Goal: Find specific page/section: Find specific page/section

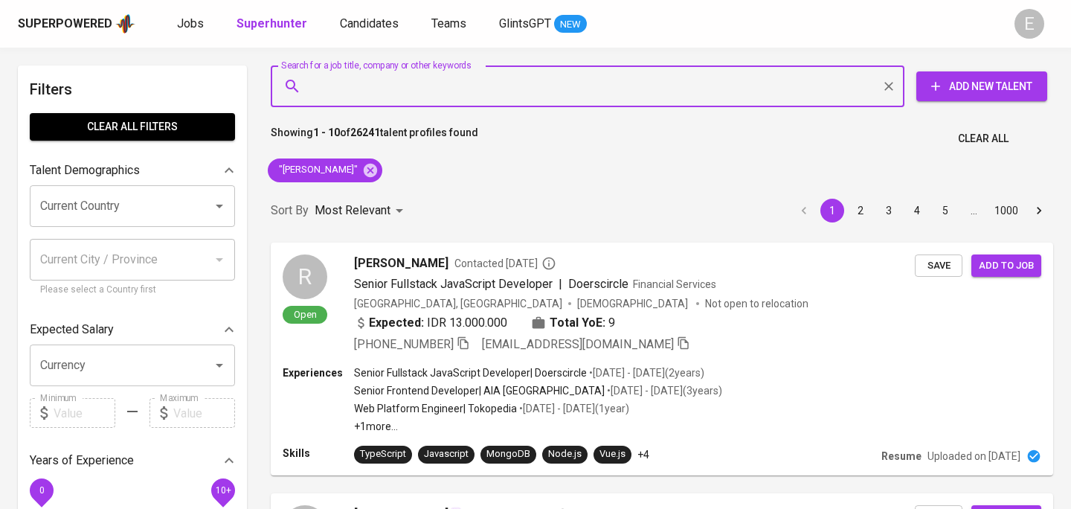
click at [356, 84] on input "Search for a job title, company or other keywords" at bounding box center [591, 86] width 568 height 28
paste input "[EMAIL_ADDRESS][DOMAIN_NAME]"
type input "[EMAIL_ADDRESS][DOMAIN_NAME]"
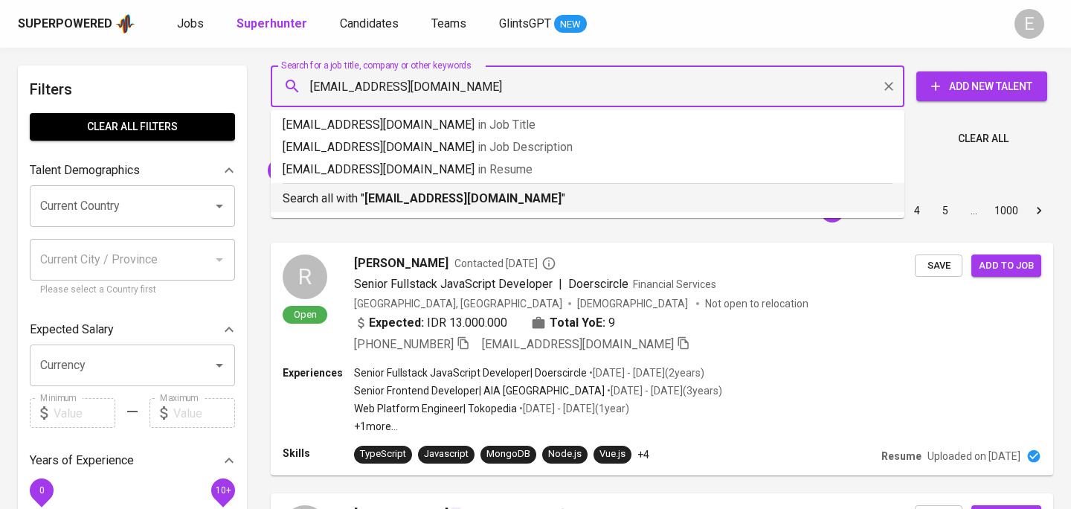
click at [373, 202] on b "[EMAIL_ADDRESS][DOMAIN_NAME]" at bounding box center [463, 198] width 197 height 14
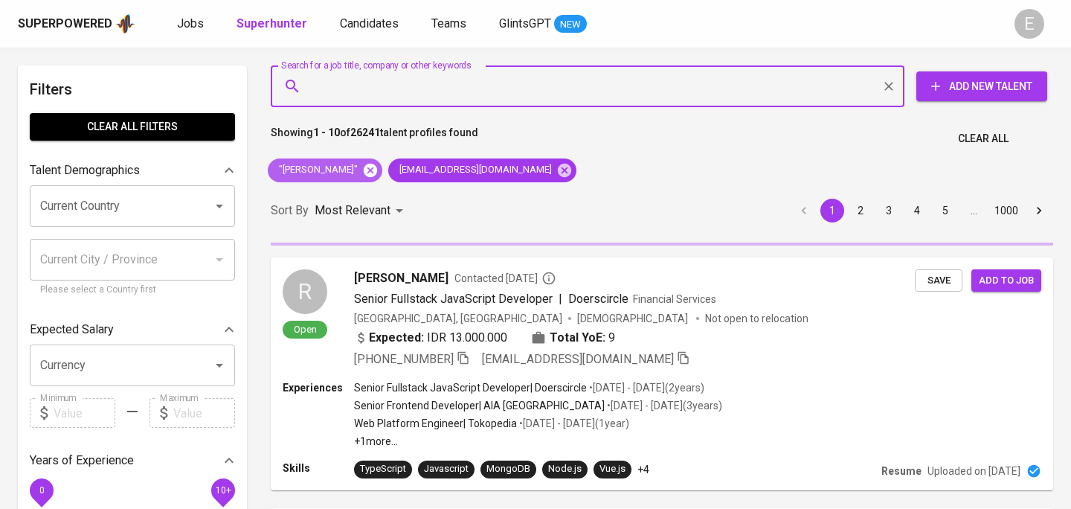
click at [366, 171] on icon at bounding box center [370, 169] width 13 height 13
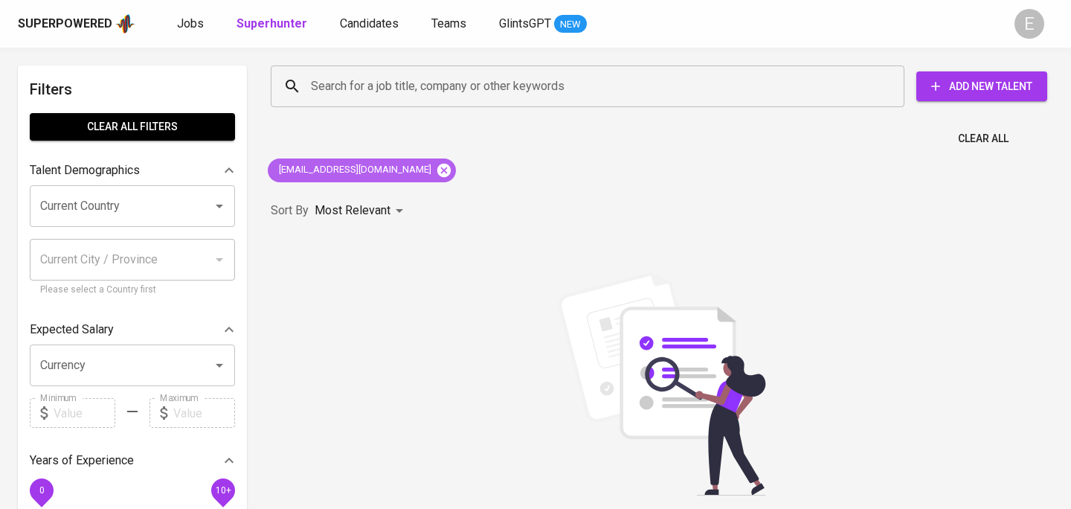
click at [437, 176] on icon at bounding box center [443, 169] width 13 height 13
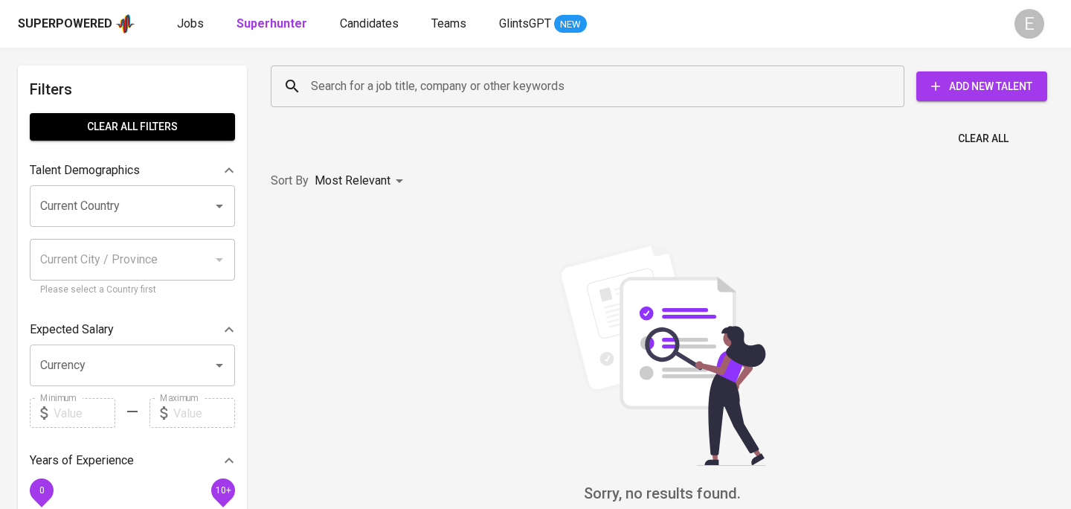
click at [397, 89] on input "Search for a job title, company or other keywords" at bounding box center [591, 86] width 568 height 28
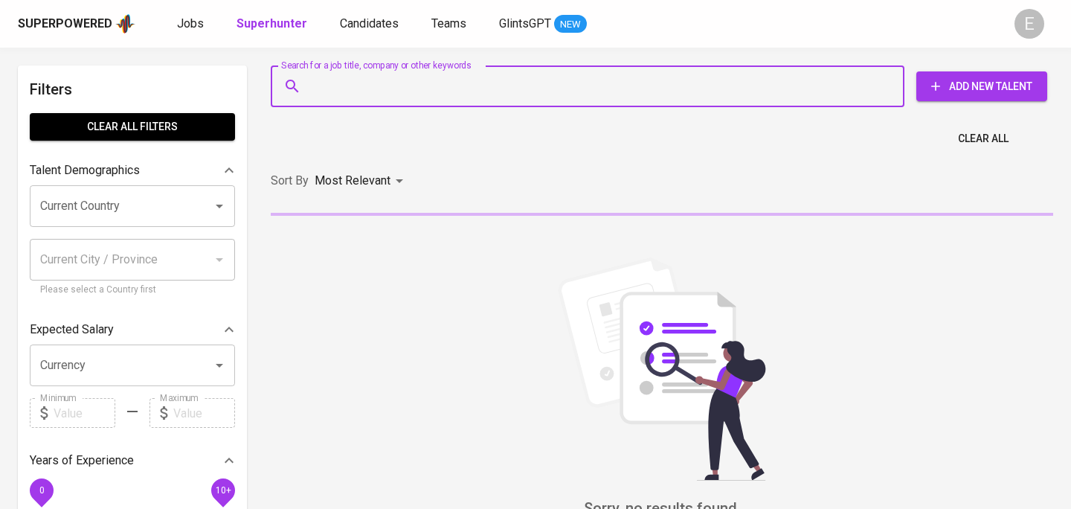
paste input "[EMAIL_ADDRESS][DOMAIN_NAME]"
type input "[EMAIL_ADDRESS][DOMAIN_NAME]"
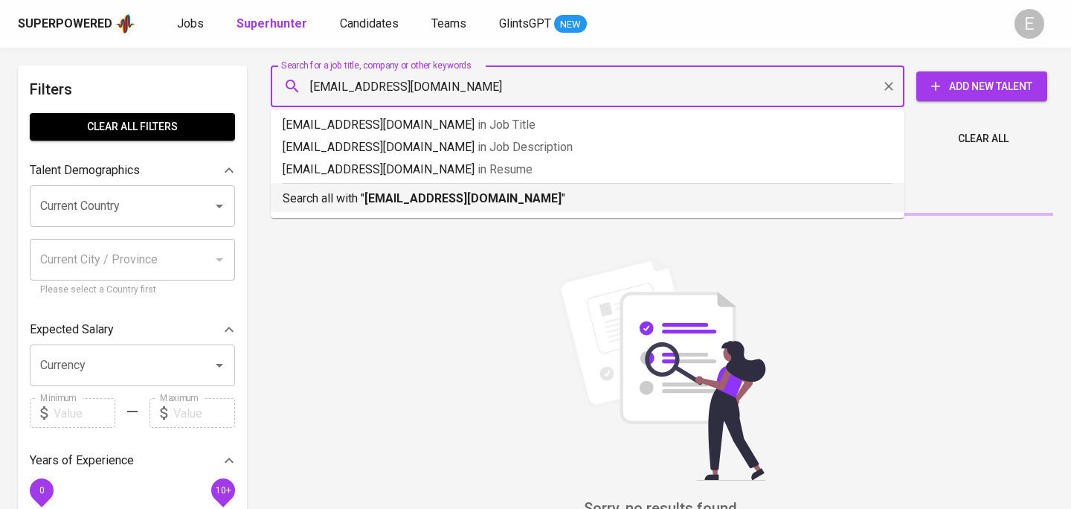
click at [380, 187] on div "Search all with " [EMAIL_ADDRESS][DOMAIN_NAME] "" at bounding box center [588, 195] width 610 height 25
